Goal: Task Accomplishment & Management: Complete application form

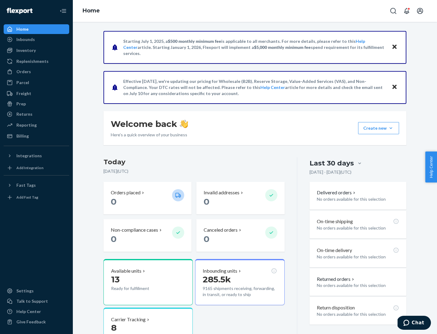
click at [391, 128] on button "Create new Create new inbound Create new order Create new product" at bounding box center [378, 128] width 41 height 12
click at [36, 39] on div "Inbounds" at bounding box center [36, 39] width 64 height 9
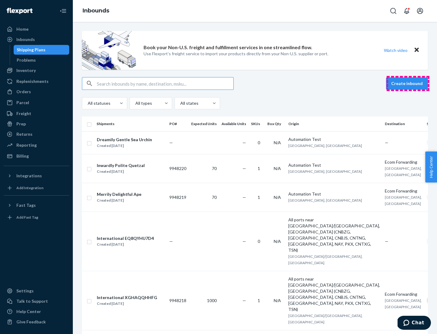
click at [408, 84] on button "Create inbound" at bounding box center [407, 83] width 42 height 12
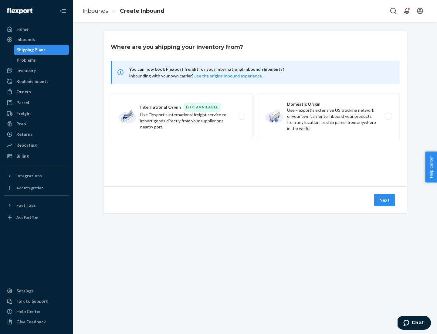
click at [329, 116] on label "Domestic Origin Use Flexport’s extensive US trucking network or your own carrie…" at bounding box center [329, 117] width 142 height 46
click at [388, 116] on input "Domestic Origin Use Flexport’s extensive US trucking network or your own carrie…" at bounding box center [390, 117] width 4 height 4
radio input "true"
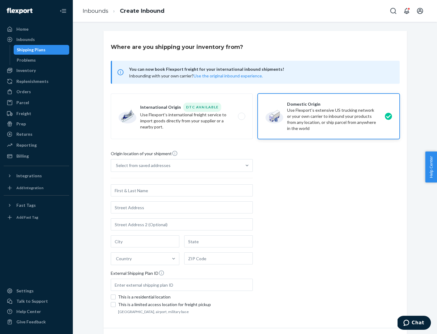
click at [176, 166] on div "Select from saved addresses" at bounding box center [176, 165] width 131 height 12
click at [117, 166] on input "Select from saved addresses" at bounding box center [116, 166] width 1 height 6
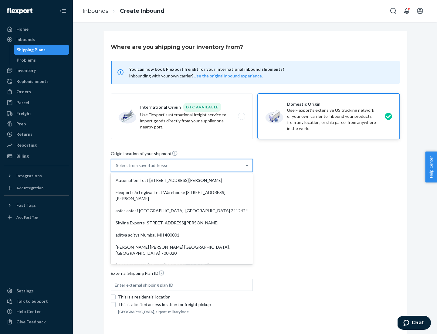
scroll to position [2, 0]
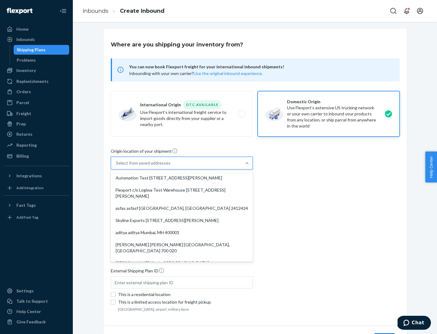
click at [182, 178] on div "Automation Test [STREET_ADDRESS][PERSON_NAME]" at bounding box center [182, 178] width 140 height 12
click at [117, 166] on input "option Automation Test [STREET_ADDRESS][PERSON_NAME]. 9 results available. Use …" at bounding box center [116, 163] width 1 height 6
type input "Automation Test"
type input "9th Floor"
type input "[GEOGRAPHIC_DATA]"
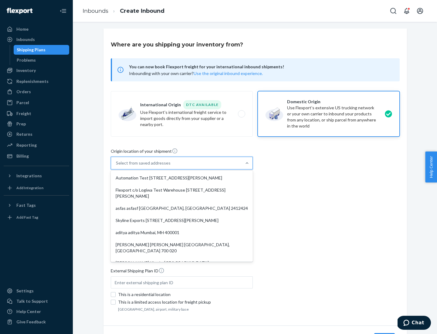
type input "CA"
type input "94104"
type input "[STREET_ADDRESS][PERSON_NAME]"
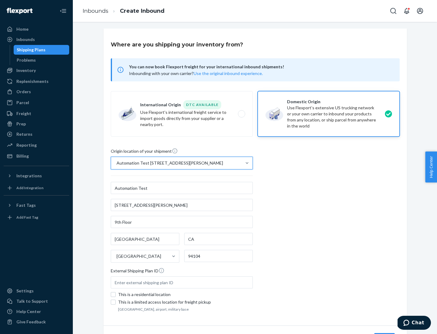
scroll to position [36, 0]
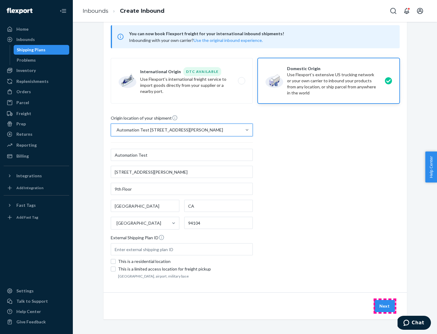
click at [385, 306] on button "Next" at bounding box center [385, 306] width 21 height 12
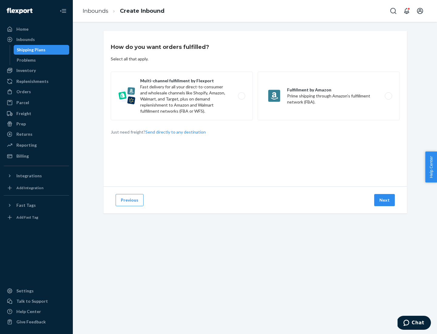
click at [182, 96] on label "Multi-channel fulfillment by Flexport Fast delivery for all your direct-to-cons…" at bounding box center [182, 96] width 142 height 49
click at [241, 96] on input "Multi-channel fulfillment by Flexport Fast delivery for all your direct-to-cons…" at bounding box center [243, 96] width 4 height 4
radio input "true"
click at [385, 200] on button "Next" at bounding box center [385, 200] width 21 height 12
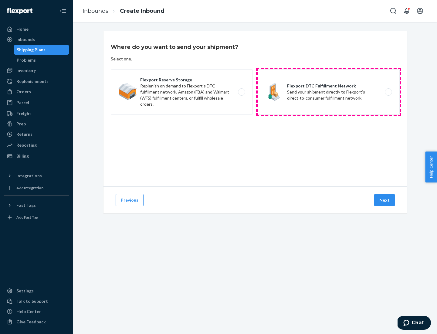
click at [329, 92] on label "Flexport DTC Fulfillment Network Send your shipment directly to Flexport's dire…" at bounding box center [329, 92] width 142 height 46
click at [388, 92] on input "Flexport DTC Fulfillment Network Send your shipment directly to Flexport's dire…" at bounding box center [390, 92] width 4 height 4
radio input "true"
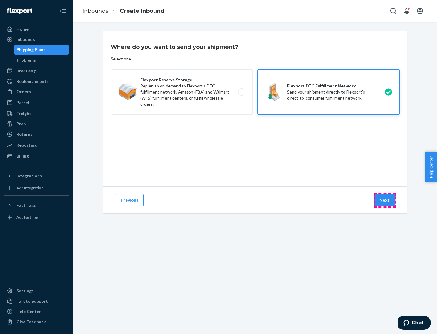
click at [385, 200] on button "Next" at bounding box center [385, 200] width 21 height 12
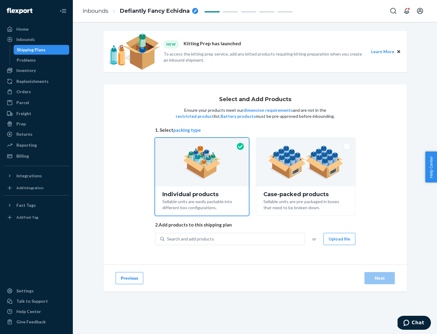
click at [306, 162] on img at bounding box center [306, 161] width 76 height 33
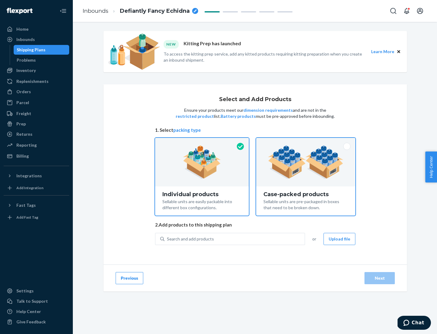
click at [306, 142] on input "Case-packed products Sellable units are pre-packaged in boxes that need to be b…" at bounding box center [306, 140] width 4 height 4
radio input "true"
radio input "false"
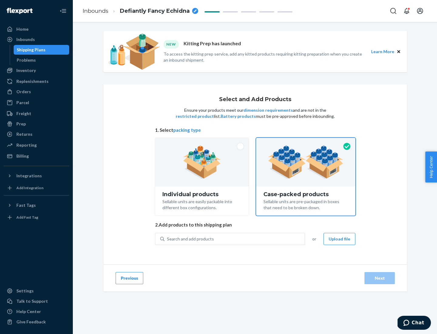
click at [235, 239] on div "Search and add products" at bounding box center [235, 239] width 140 height 11
click at [168, 239] on input "Search and add products" at bounding box center [167, 239] width 1 height 6
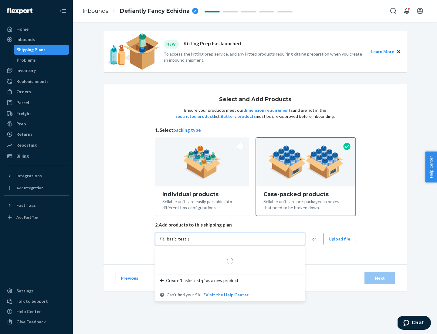
type input "basic-test-product-1"
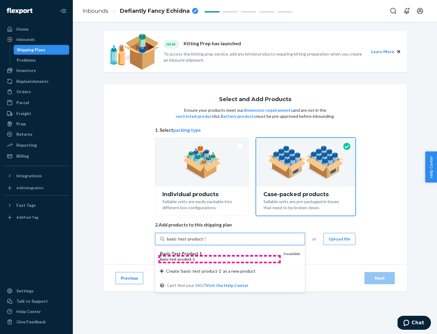
click at [220, 259] on div "basic - test - product - 1" at bounding box center [219, 259] width 119 height 5
click at [206, 242] on input "basic-test-product-1" at bounding box center [186, 239] width 39 height 6
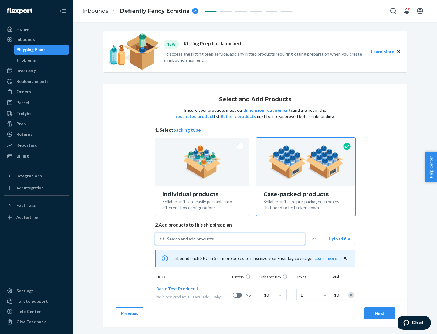
scroll to position [22, 0]
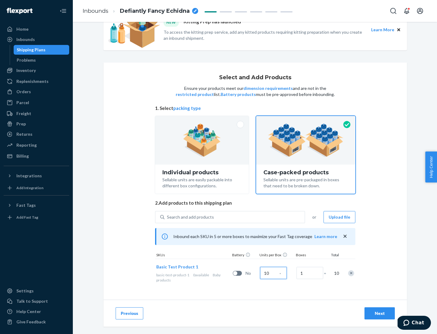
type input "10"
type input "7"
click at [380, 313] on div "Next" at bounding box center [380, 313] width 20 height 6
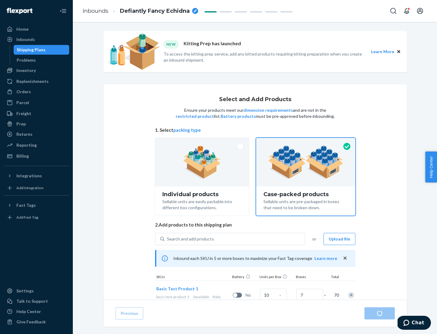
radio input "true"
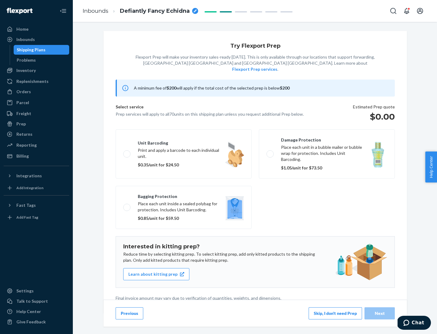
scroll to position [2, 0]
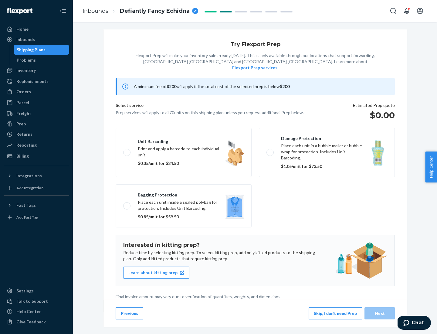
click at [336, 313] on button "Skip, I don't need Prep" at bounding box center [335, 313] width 53 height 12
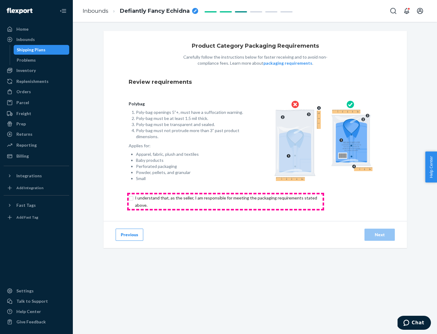
click at [226, 201] on input "checkbox" at bounding box center [230, 201] width 202 height 15
checkbox input "true"
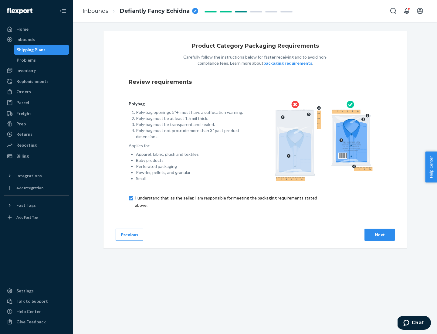
click at [380, 234] on div "Next" at bounding box center [380, 235] width 20 height 6
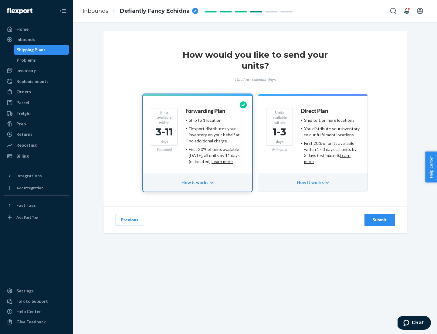
click at [313, 139] on ul "Ship to 1 or more locations You distribute your inventory to our fulfillment lo…" at bounding box center [330, 140] width 59 height 47
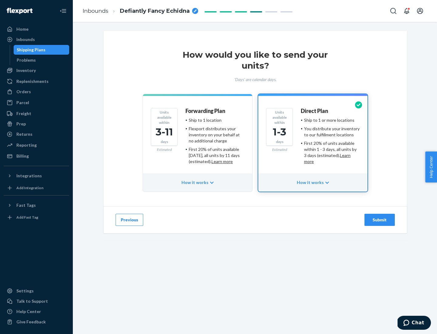
click at [380, 220] on div "Submit" at bounding box center [380, 220] width 20 height 6
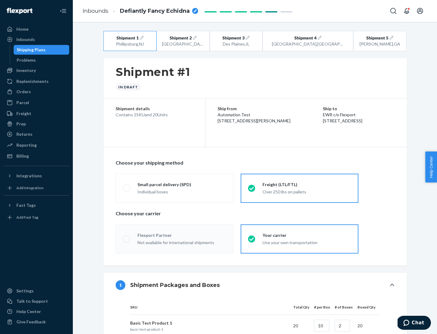
radio input "true"
radio input "false"
radio input "true"
radio input "false"
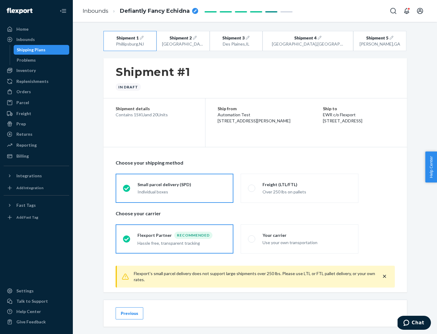
scroll to position [7, 0]
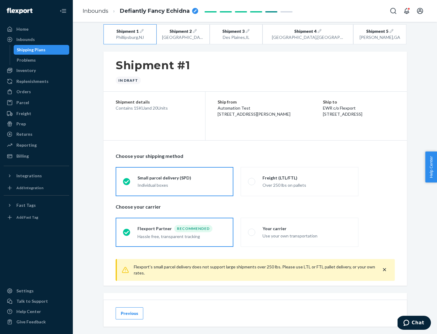
click at [307, 178] on div "Freight (LTL/FTL)" at bounding box center [307, 178] width 89 height 6
click at [252, 180] on input "Freight (LTL/FTL) Over 250 lbs on pallets" at bounding box center [250, 182] width 4 height 4
radio input "true"
radio input "false"
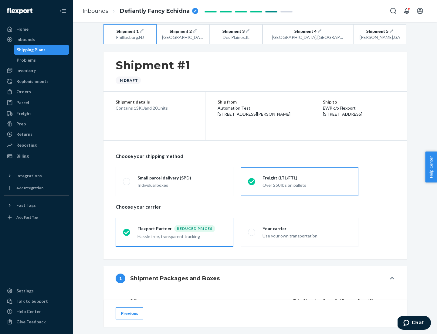
scroll to position [57, 0]
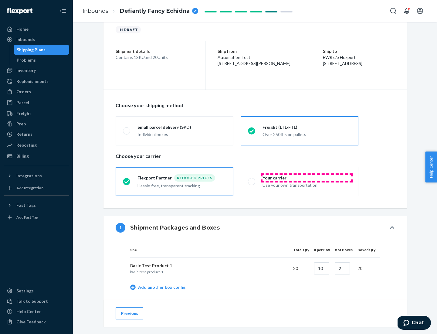
click at [307, 178] on div "Your carrier" at bounding box center [307, 178] width 89 height 6
click at [252, 180] on input "Your carrier Use your own transportation" at bounding box center [250, 182] width 4 height 4
radio input "true"
radio input "false"
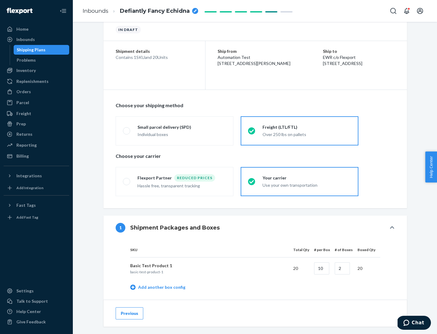
scroll to position [192, 0]
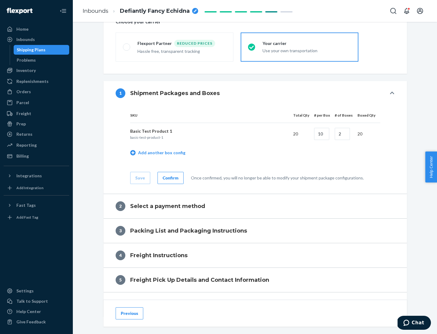
click at [170, 178] on div "Confirm" at bounding box center [171, 178] width 16 height 6
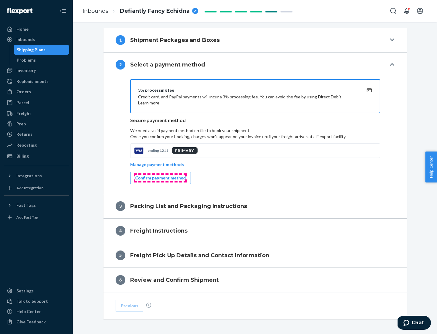
click at [160, 178] on div "Confirm payment method" at bounding box center [160, 178] width 50 height 6
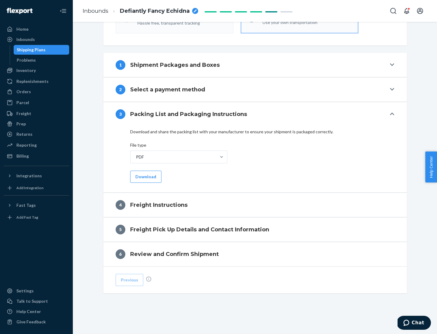
scroll to position [219, 0]
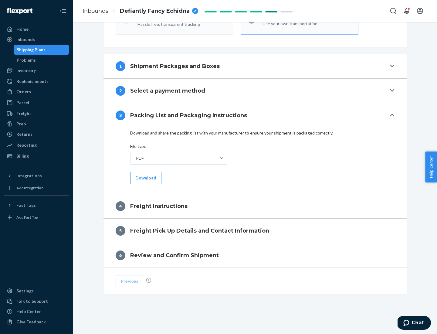
click at [145, 178] on button "Download" at bounding box center [145, 178] width 31 height 12
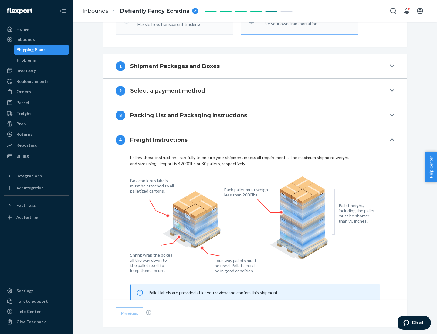
scroll to position [367, 0]
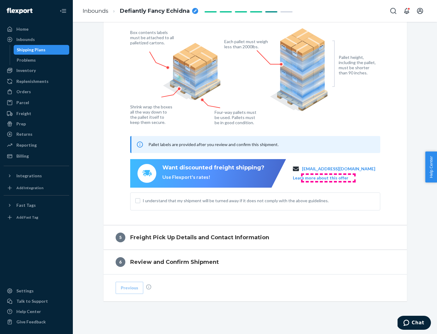
click at [328, 178] on button "Learn more about this offer" at bounding box center [321, 178] width 56 height 6
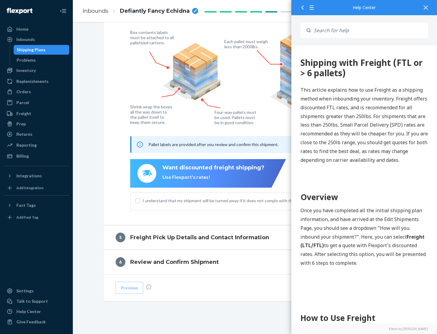
scroll to position [0, 0]
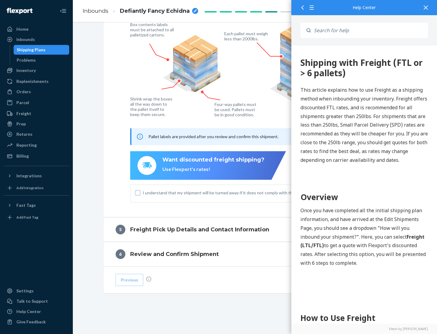
click at [138, 193] on input "I understand that my shipment will be turned away if it does not comply with th…" at bounding box center [137, 192] width 5 height 5
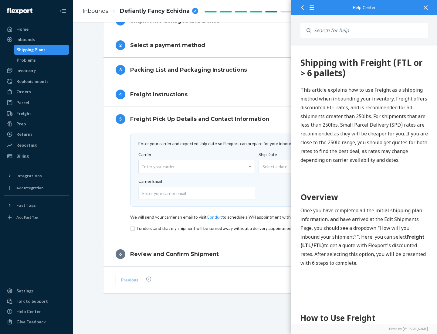
scroll to position [265, 0]
click at [255, 228] on input "checkbox" at bounding box center [255, 228] width 250 height 7
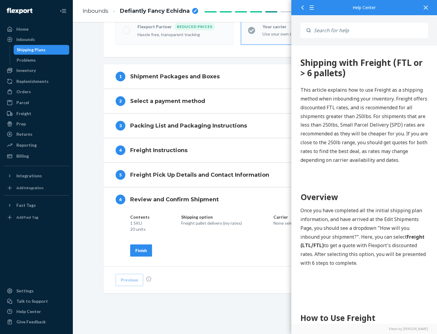
scroll to position [209, 0]
click at [141, 250] on div "Finish" at bounding box center [141, 251] width 12 height 6
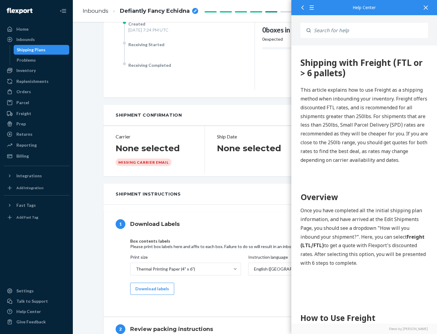
scroll to position [0, 0]
